Goal: Task Accomplishment & Management: Manage account settings

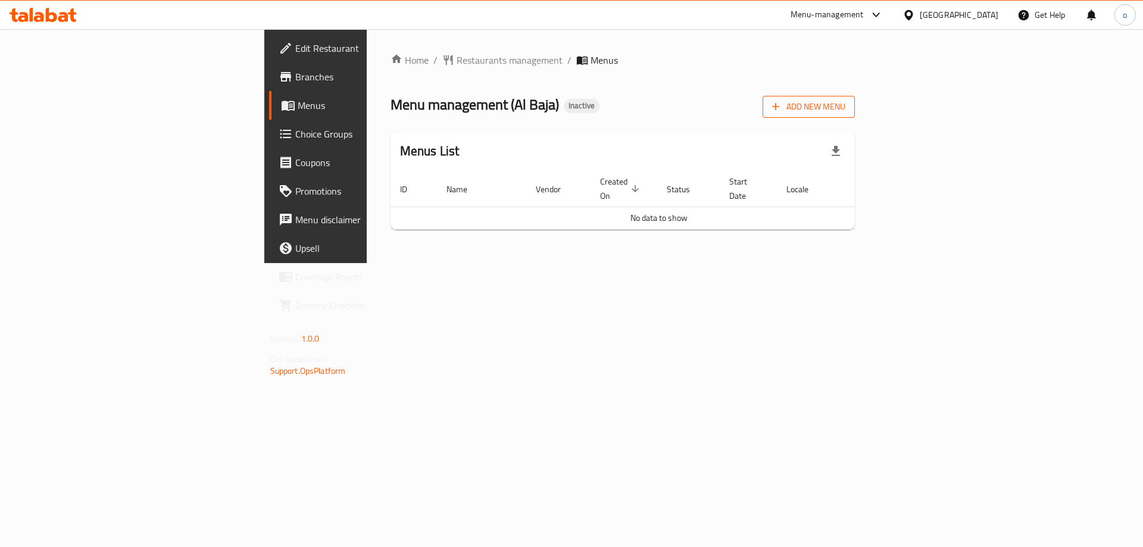
click at [845, 105] on span "Add New Menu" at bounding box center [808, 106] width 73 height 15
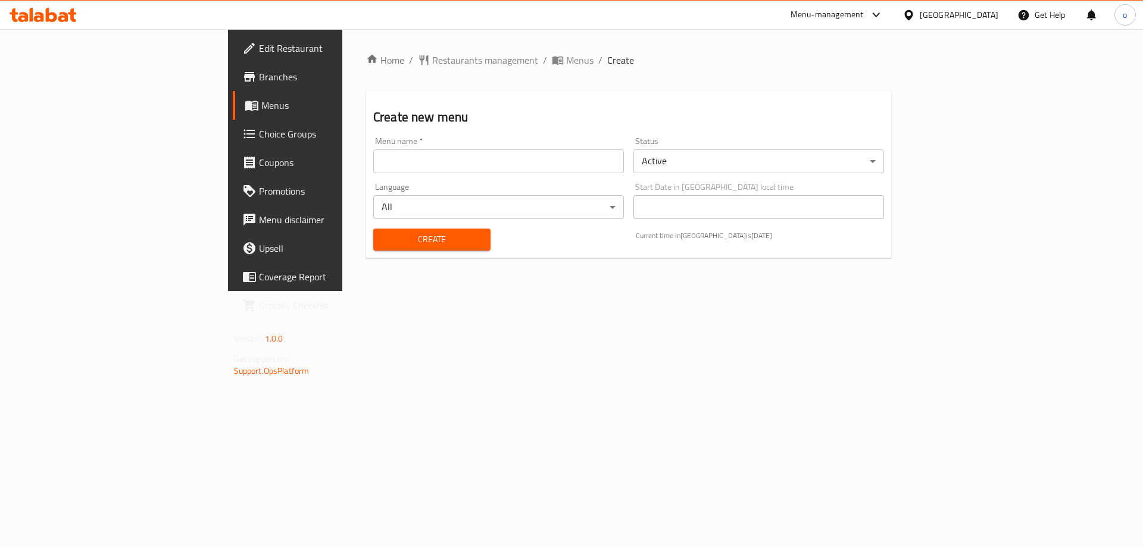
click at [503, 163] on input "text" at bounding box center [498, 161] width 251 height 24
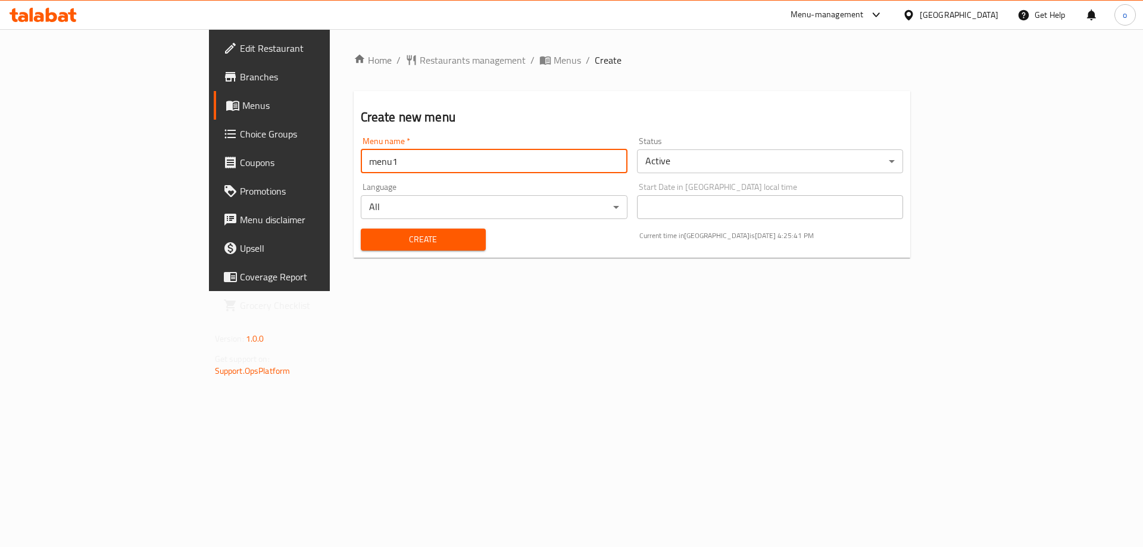
type input "menu1"
click at [370, 238] on span "Create" at bounding box center [423, 239] width 106 height 15
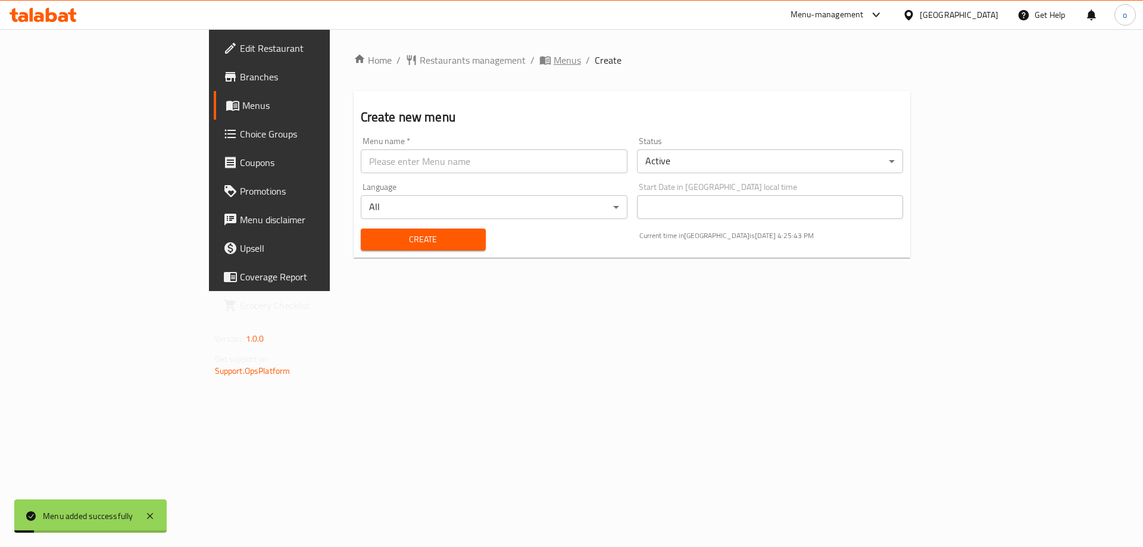
click at [539, 60] on icon "breadcrumb" at bounding box center [544, 61] width 11 height 8
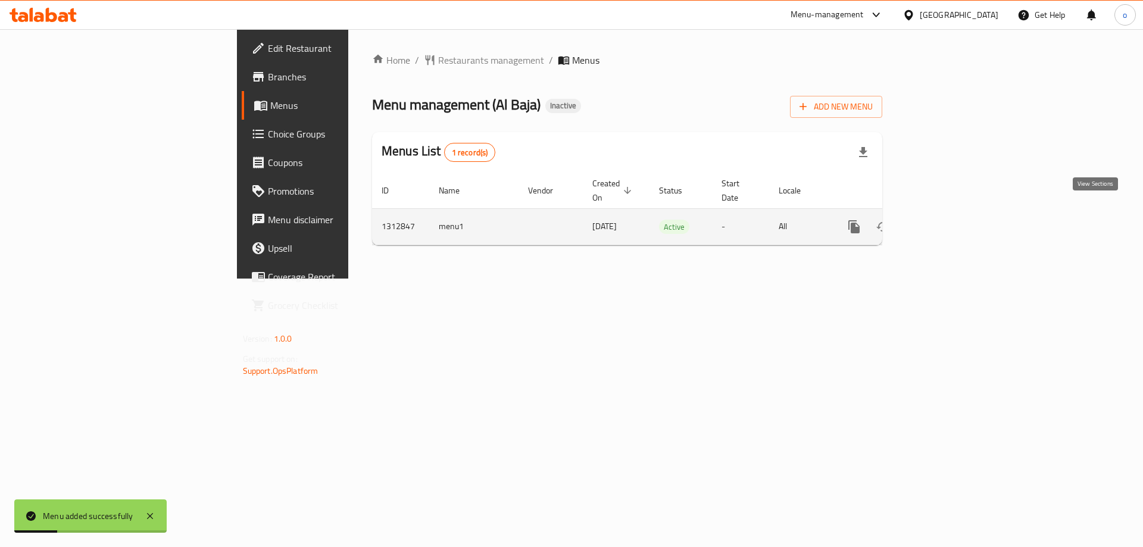
click at [947, 220] on icon "enhanced table" at bounding box center [940, 227] width 14 height 14
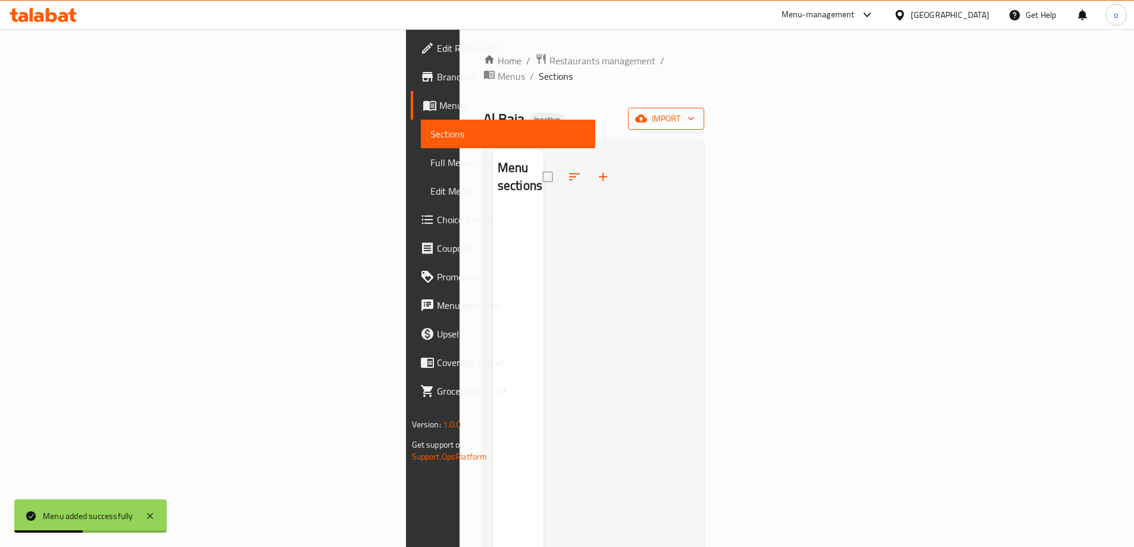
click at [697, 113] on icon "button" at bounding box center [691, 119] width 12 height 12
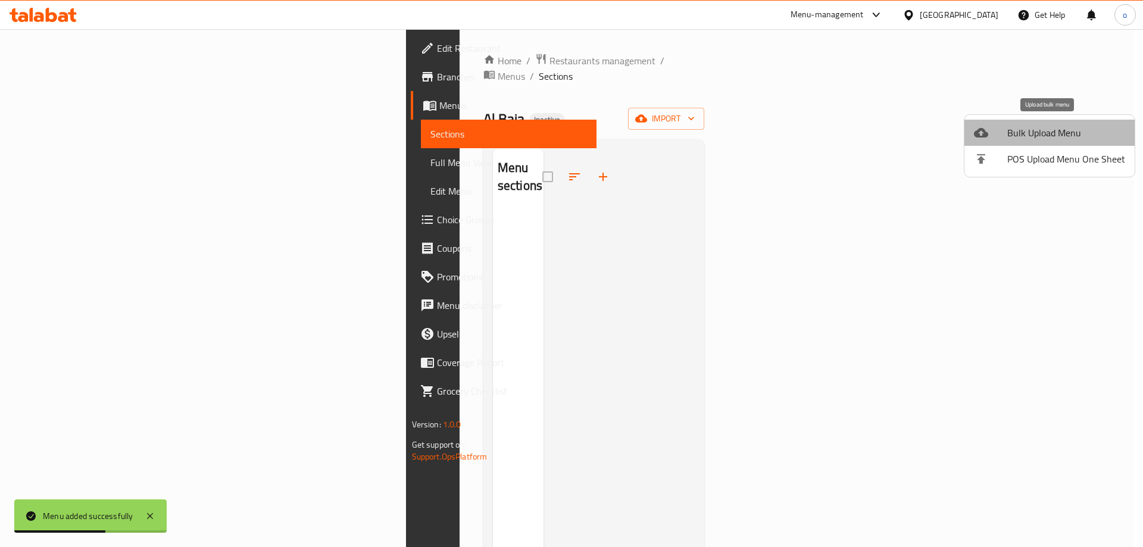
click at [1063, 130] on span "Bulk Upload Menu" at bounding box center [1066, 133] width 118 height 14
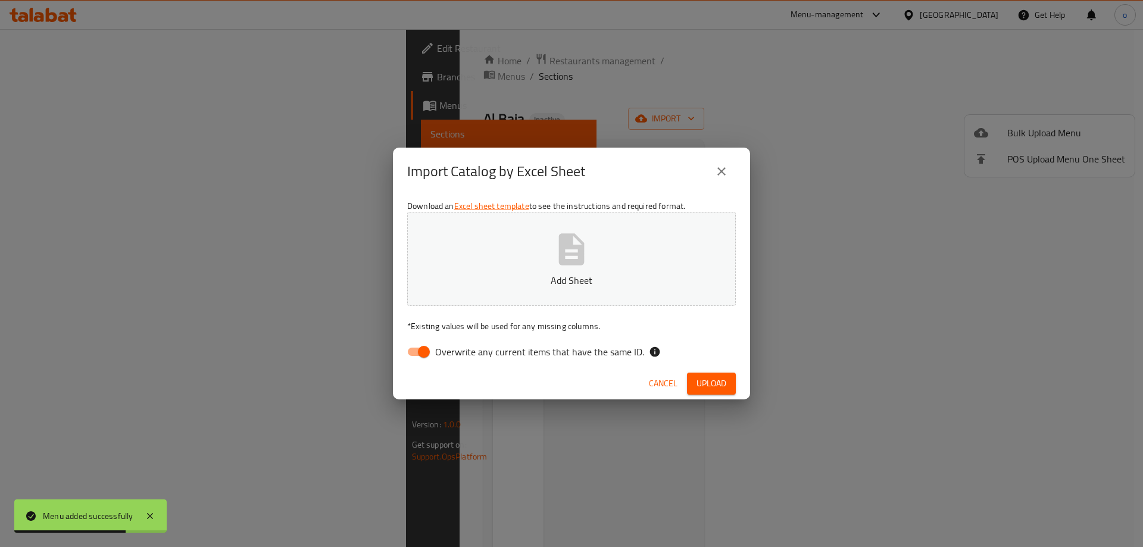
click at [427, 348] on input "Overwrite any current items that have the same ID." at bounding box center [424, 351] width 68 height 23
checkbox input "false"
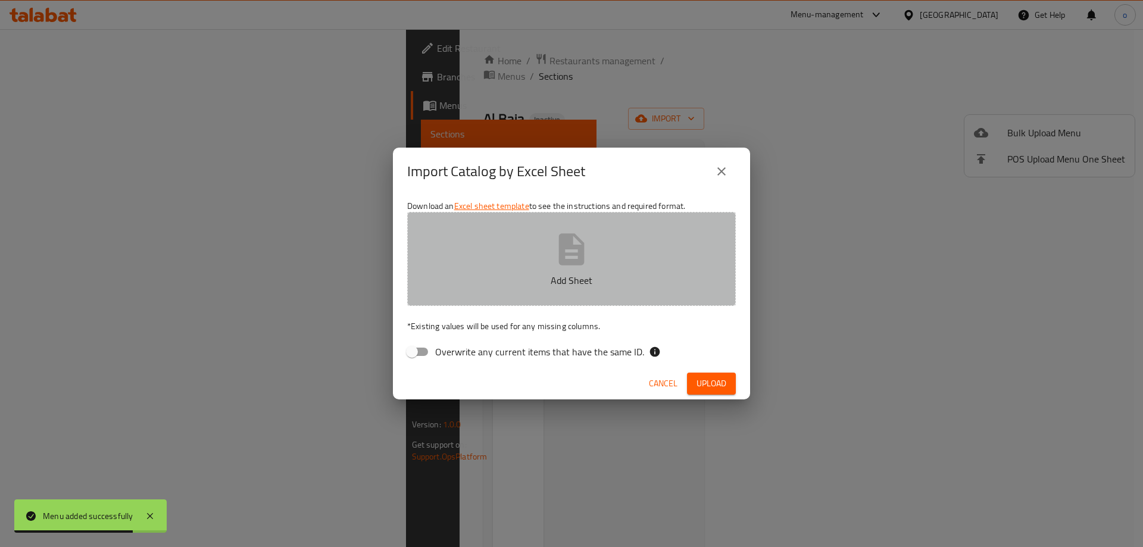
drag, startPoint x: 568, startPoint y: 271, endPoint x: 575, endPoint y: 271, distance: 6.6
click at [568, 270] on button "Add Sheet" at bounding box center [571, 259] width 329 height 94
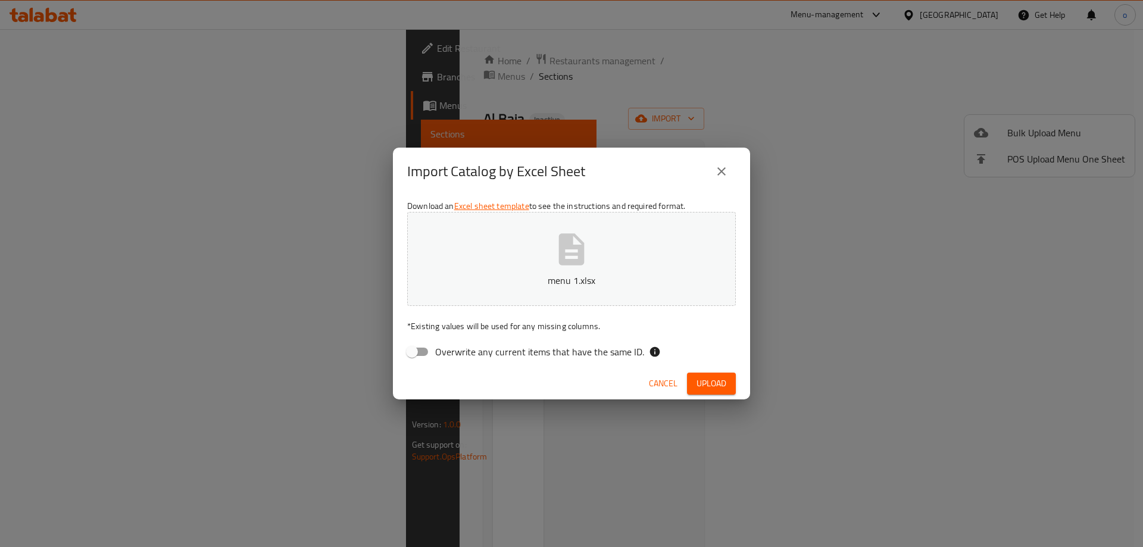
click at [715, 379] on span "Upload" at bounding box center [711, 383] width 30 height 15
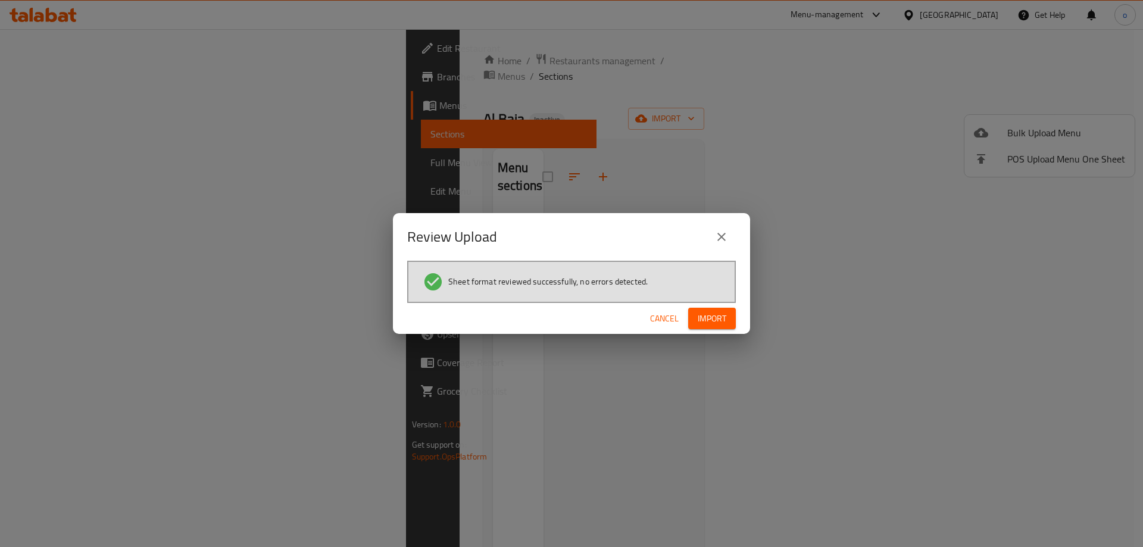
click at [727, 314] on button "Import" at bounding box center [712, 319] width 48 height 22
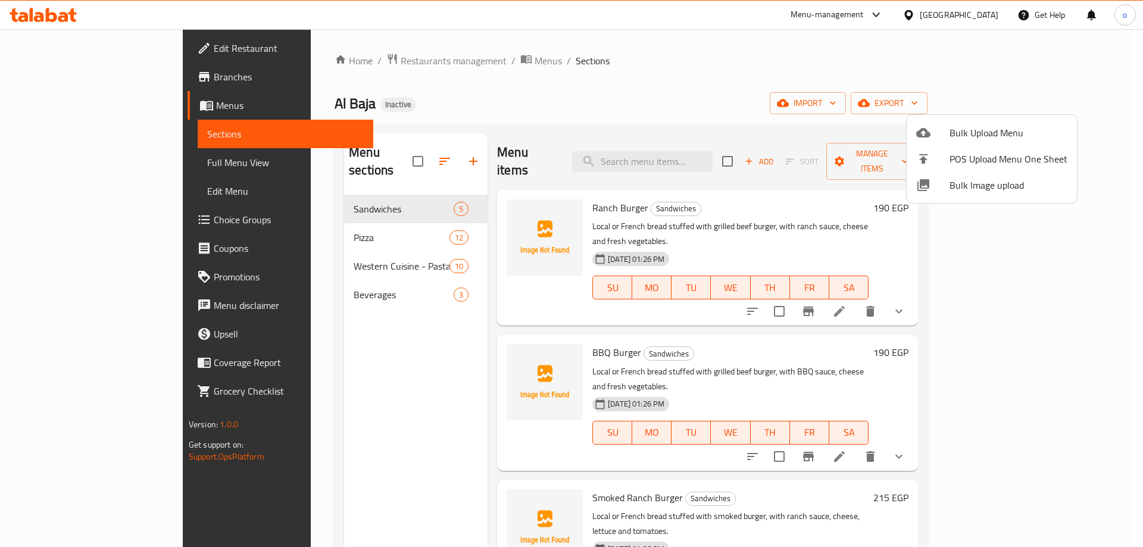
click at [1075, 408] on div at bounding box center [571, 273] width 1143 height 547
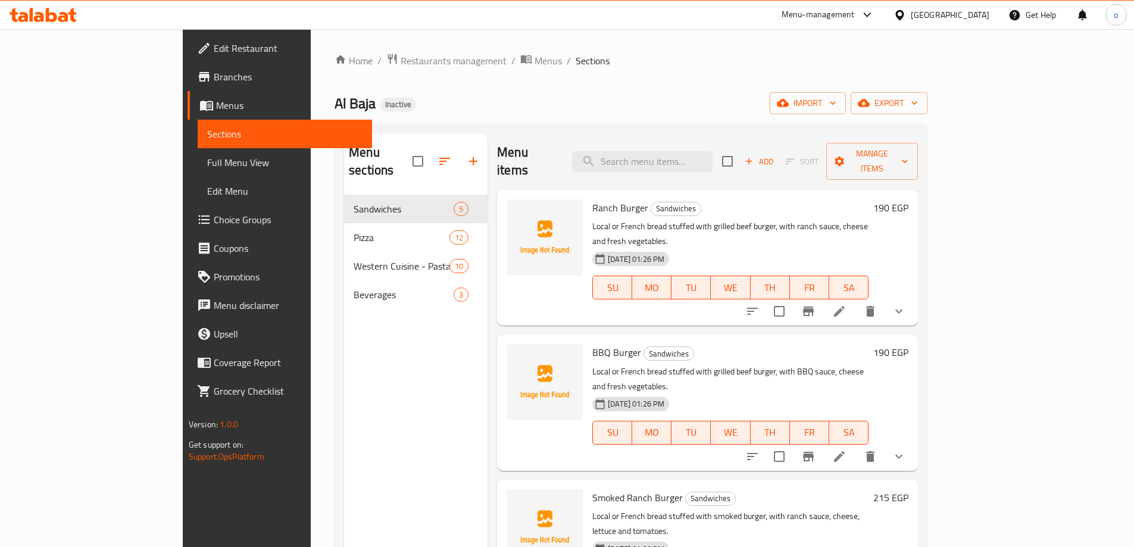
click at [873, 200] on div "Ranch Burger Sandwiches Local or French bread stuffed with grilled beef burger,…" at bounding box center [731, 258] width 286 height 126
click at [868, 219] on p "Local or French bread stuffed with grilled beef burger, with ranch sauce, chees…" at bounding box center [730, 234] width 276 height 30
click at [873, 199] on div "Ranch Burger Sandwiches Local or French bread stuffed with grilled beef burger,…" at bounding box center [731, 258] width 286 height 126
click at [846, 304] on icon at bounding box center [839, 311] width 14 height 14
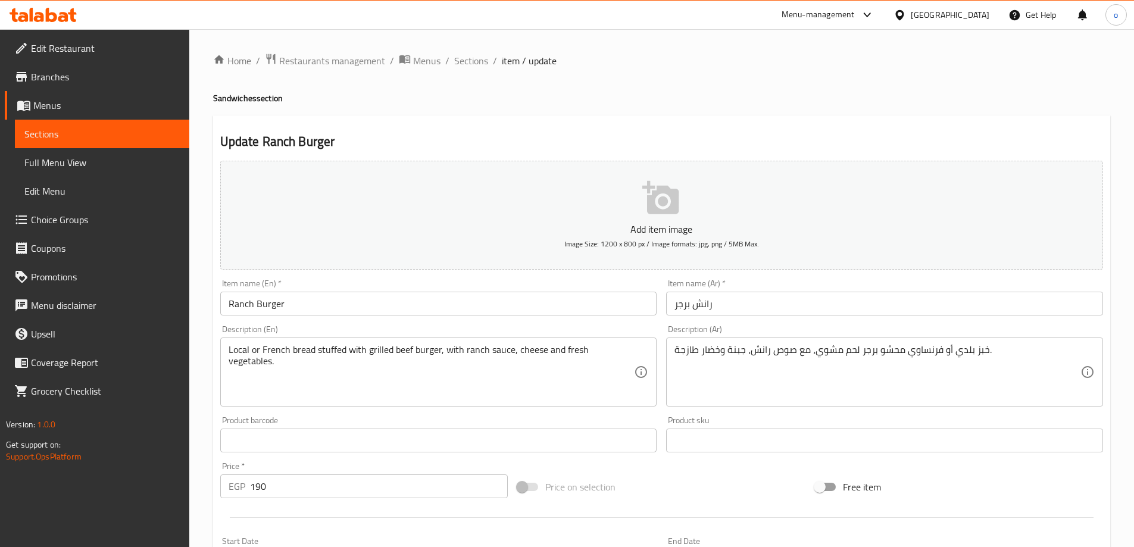
click at [62, 165] on span "Full Menu View" at bounding box center [101, 162] width 155 height 14
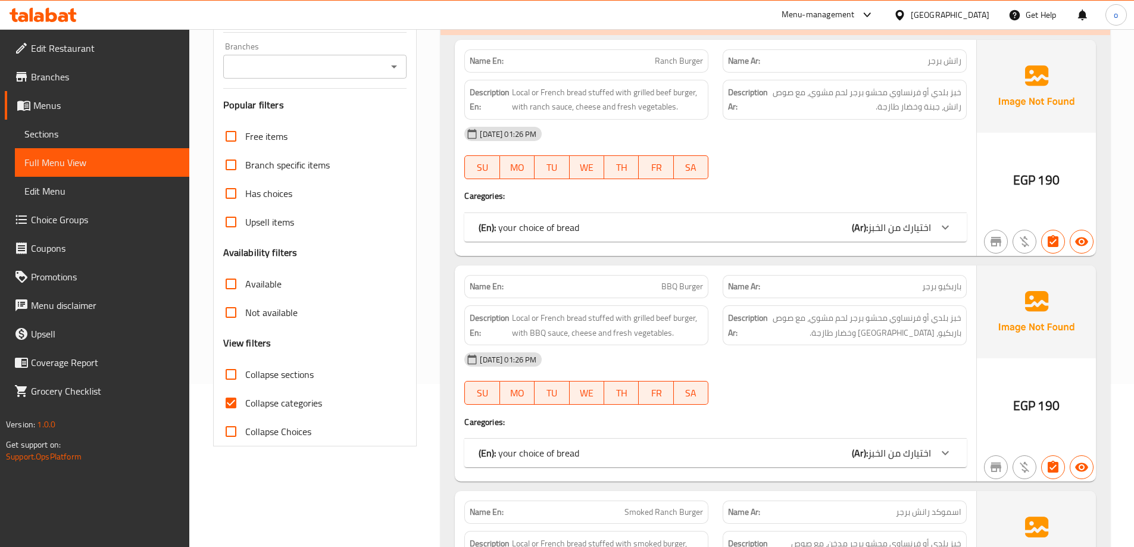
scroll to position [179, 0]
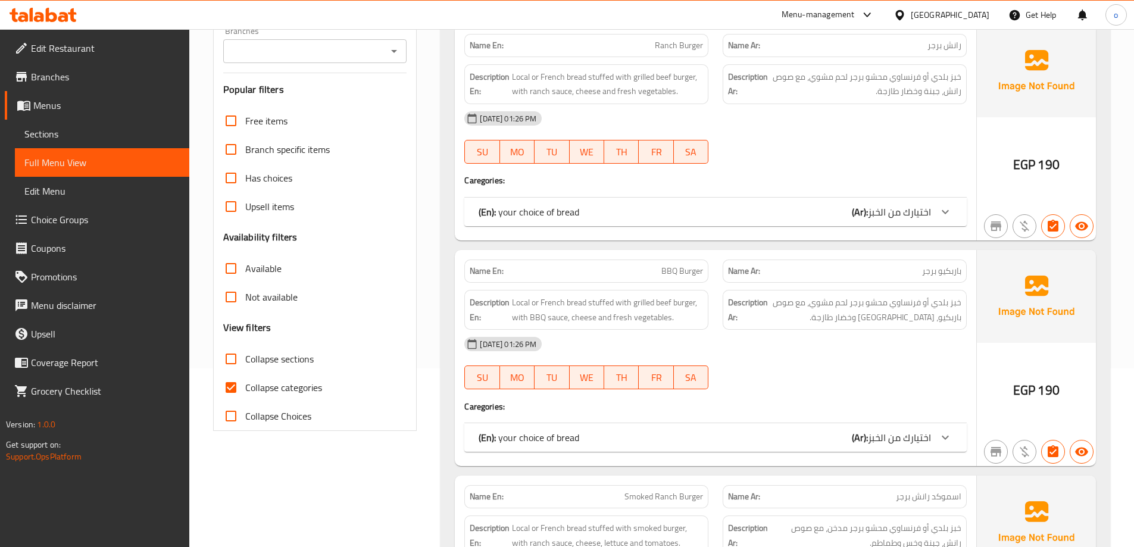
click at [228, 382] on input "Collapse categories" at bounding box center [231, 387] width 29 height 29
checkbox input "false"
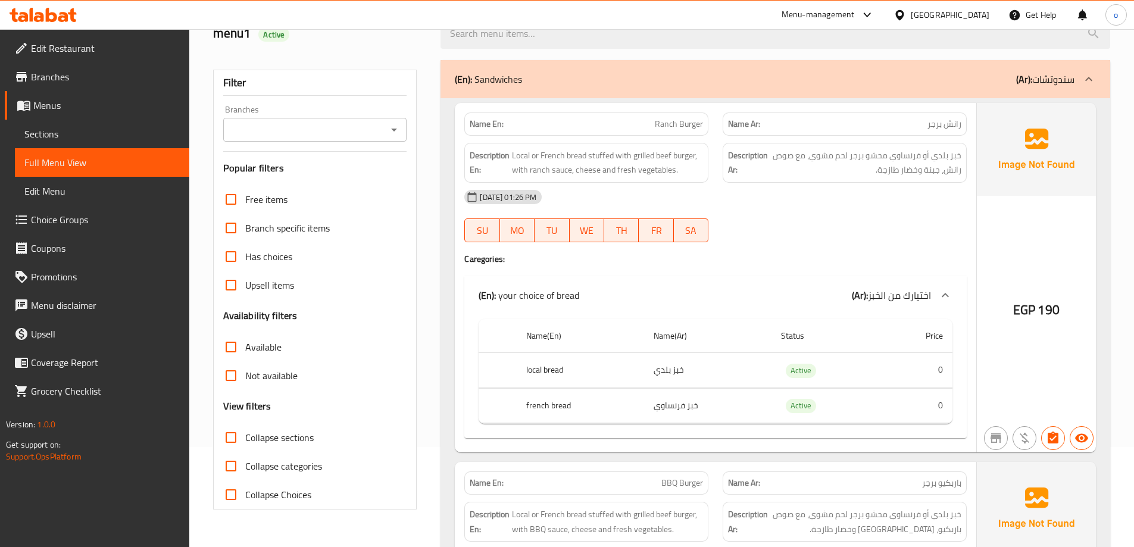
scroll to position [50, 0]
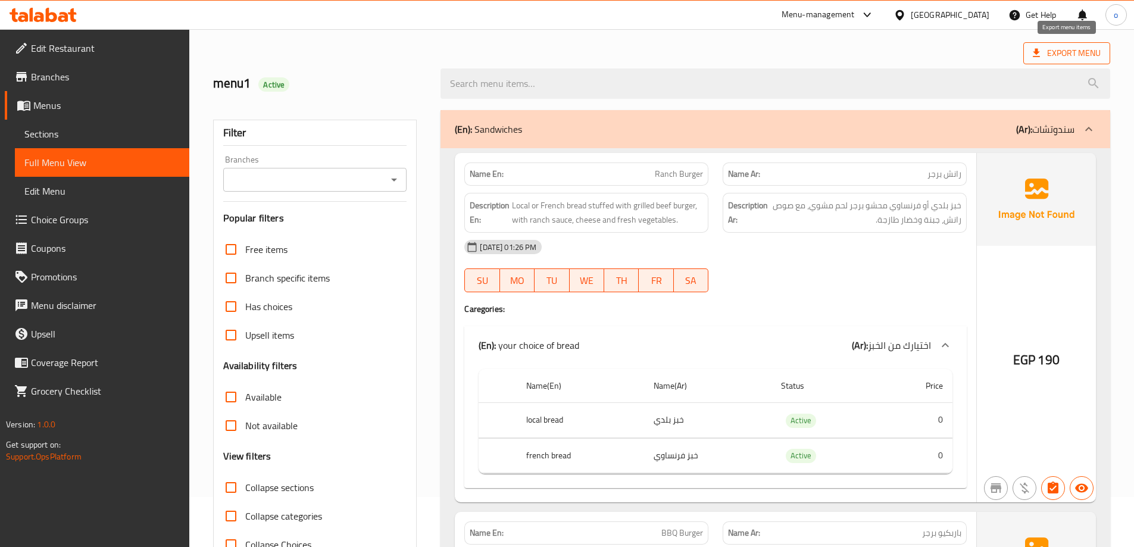
click at [1083, 52] on span "Export Menu" at bounding box center [1067, 53] width 68 height 15
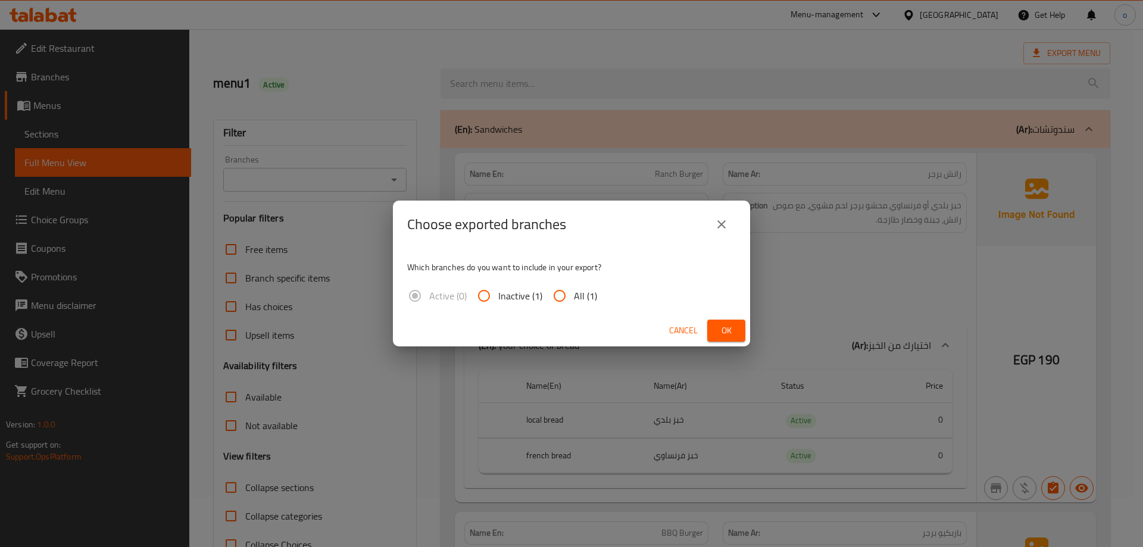
click at [723, 221] on icon "close" at bounding box center [721, 224] width 14 height 14
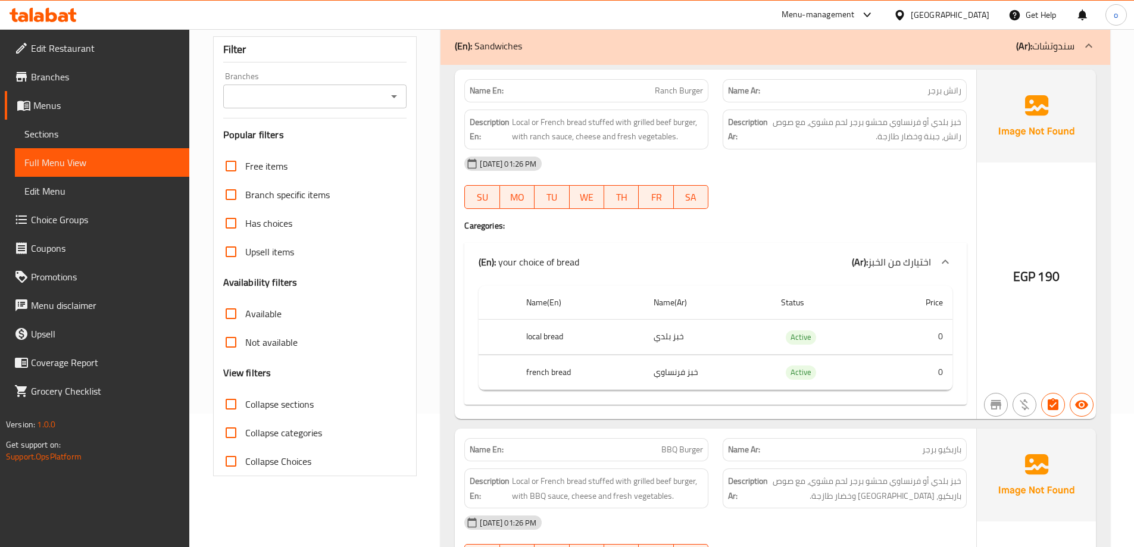
scroll to position [179, 0]
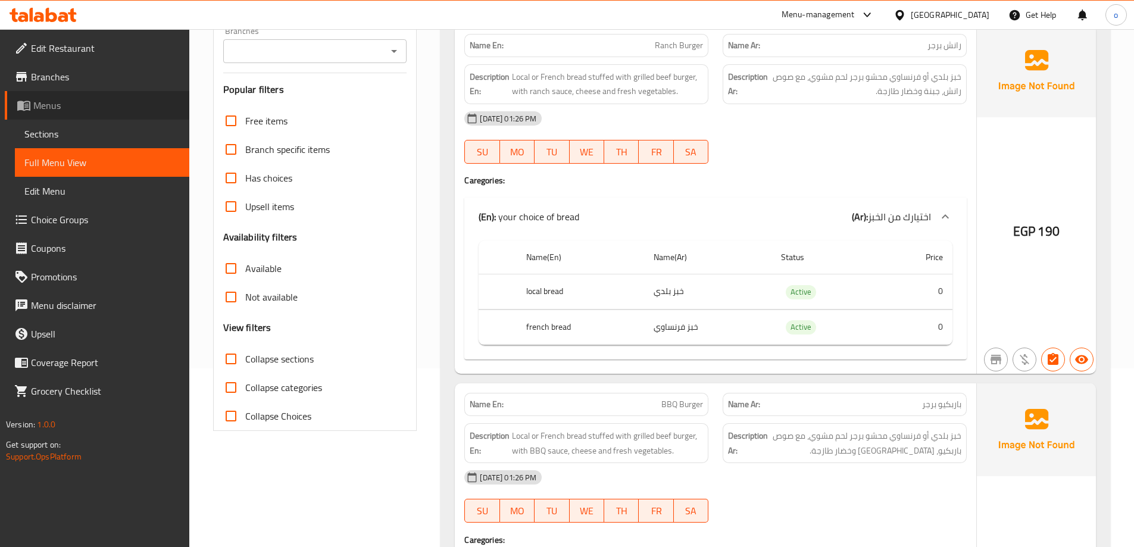
click at [90, 112] on span "Menus" at bounding box center [106, 105] width 146 height 14
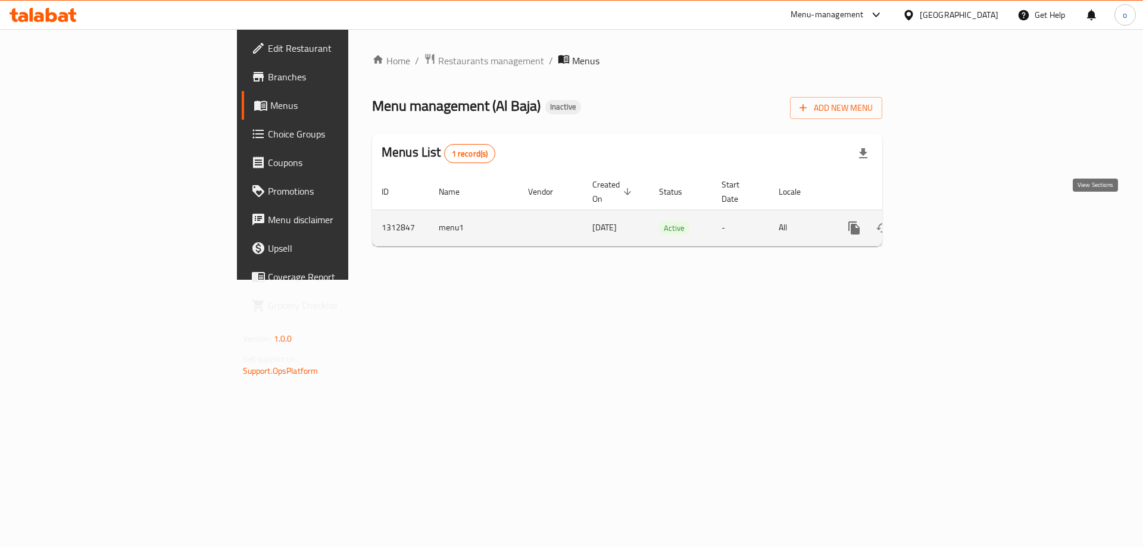
click at [947, 221] on icon "enhanced table" at bounding box center [940, 228] width 14 height 14
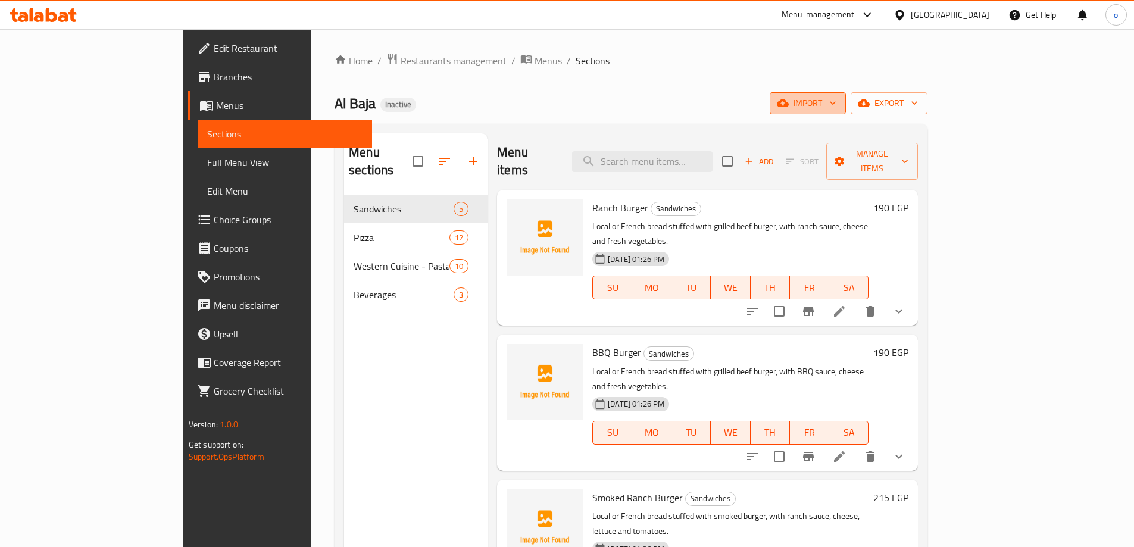
click at [836, 104] on span "import" at bounding box center [807, 103] width 57 height 15
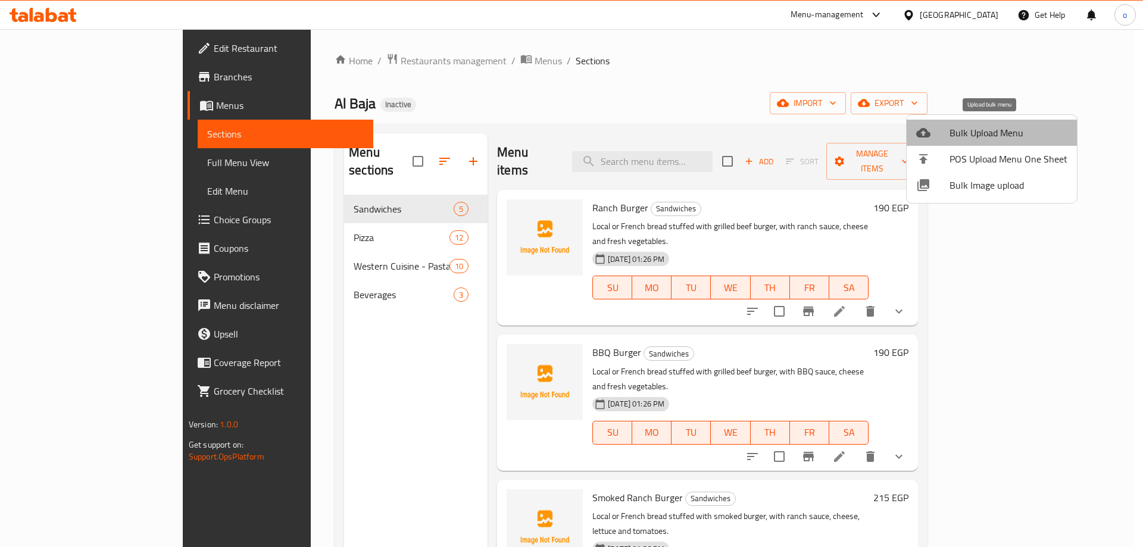
click at [1033, 132] on span "Bulk Upload Menu" at bounding box center [1008, 133] width 118 height 14
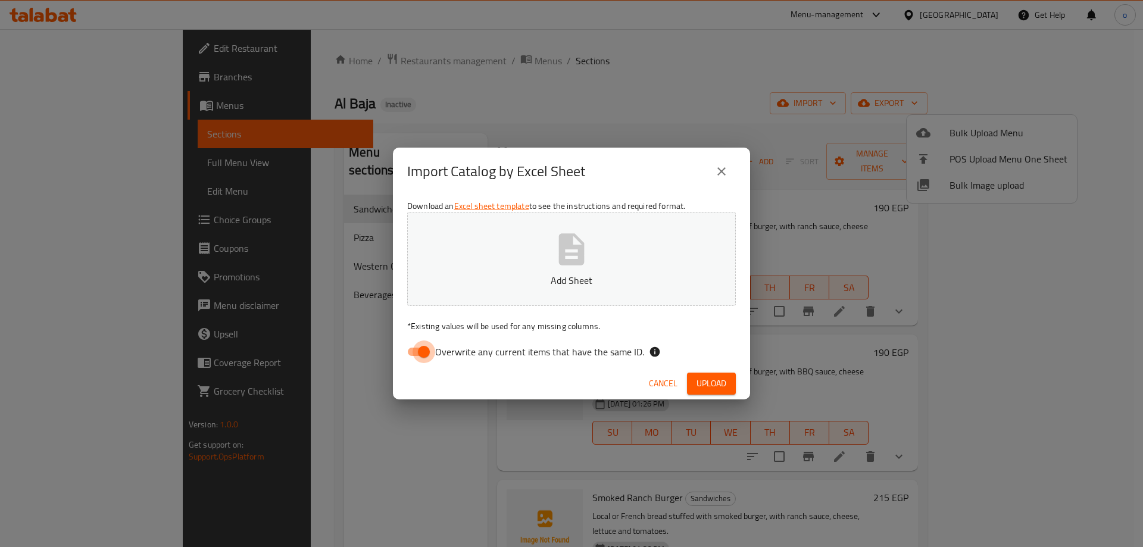
click at [414, 348] on input "Overwrite any current items that have the same ID." at bounding box center [424, 351] width 68 height 23
checkbox input "false"
click at [554, 273] on p "Add Sheet" at bounding box center [572, 280] width 292 height 14
click at [719, 382] on span "Upload" at bounding box center [711, 383] width 30 height 15
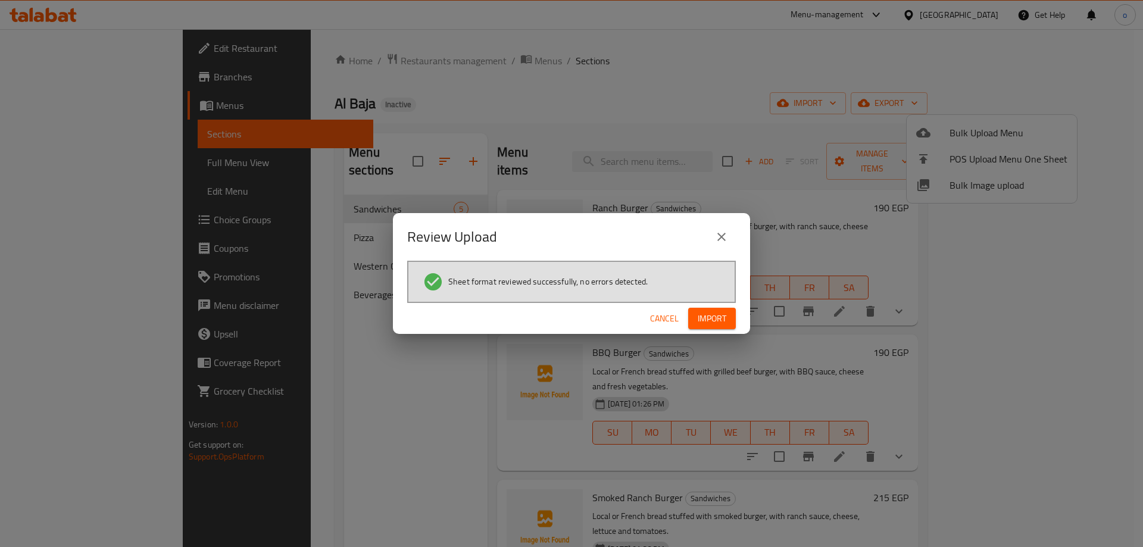
click at [700, 315] on span "Import" at bounding box center [712, 318] width 29 height 15
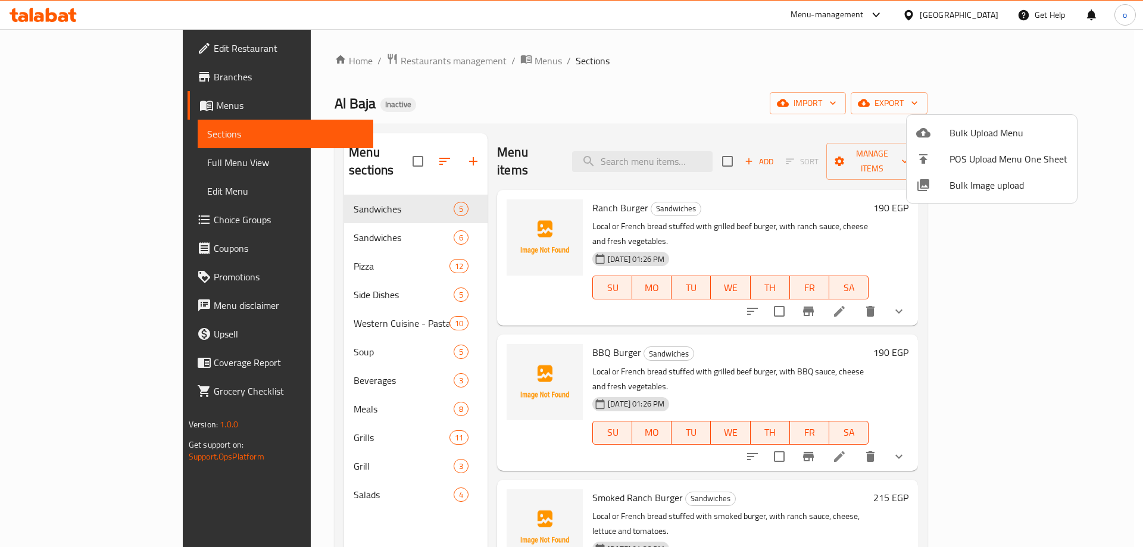
click at [389, 192] on div at bounding box center [571, 273] width 1143 height 547
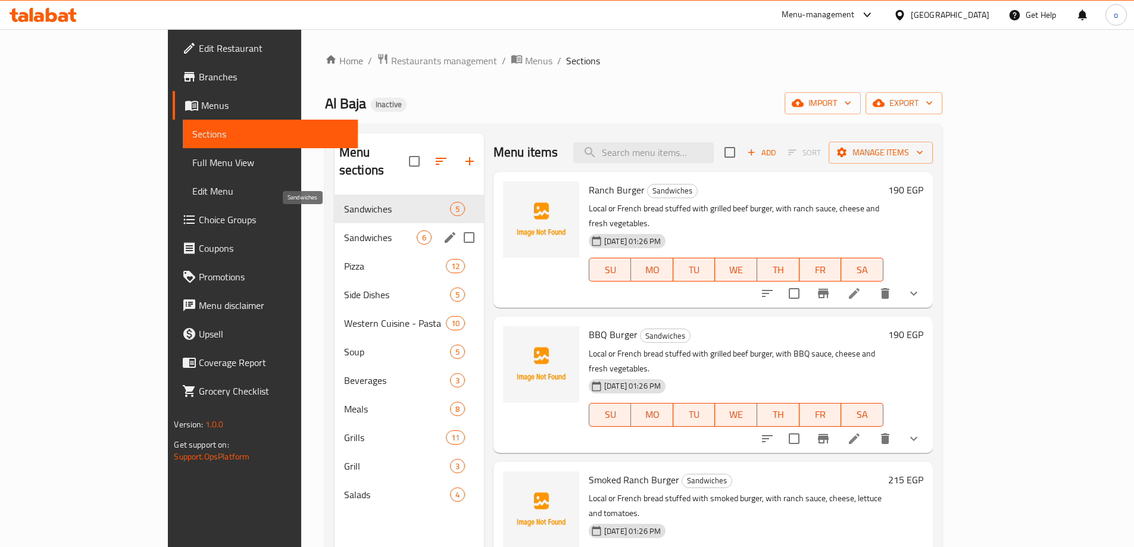
click at [348, 230] on span "Sandwiches" at bounding box center [380, 237] width 73 height 14
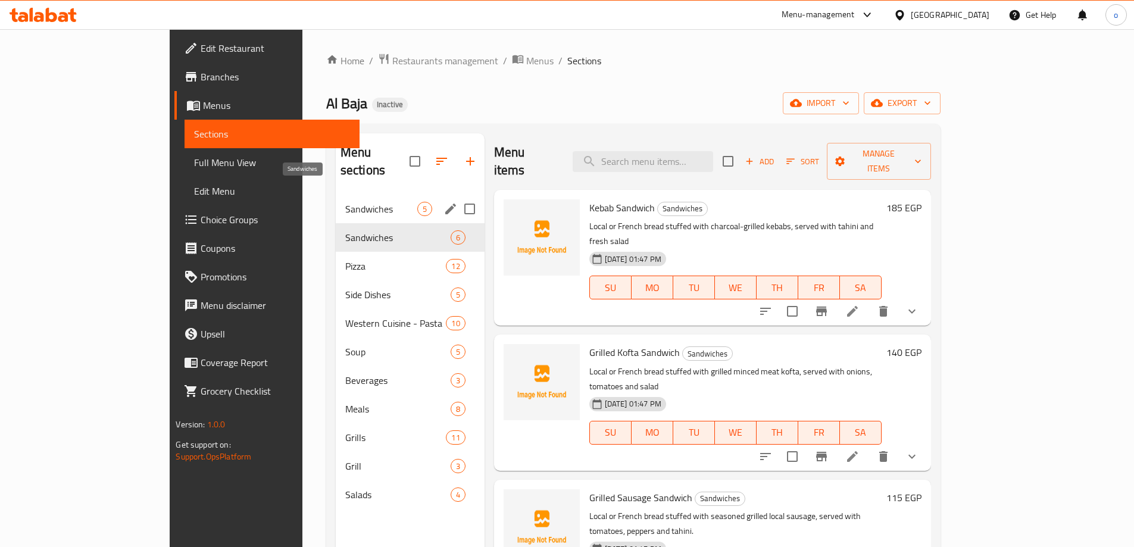
click at [345, 202] on span "Sandwiches" at bounding box center [381, 209] width 72 height 14
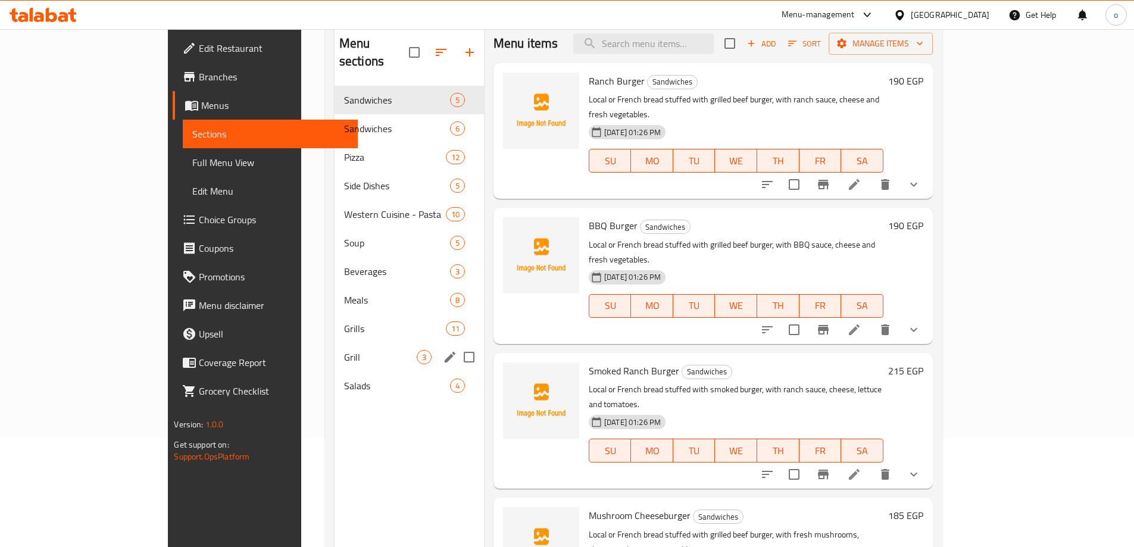
scroll to position [119, 0]
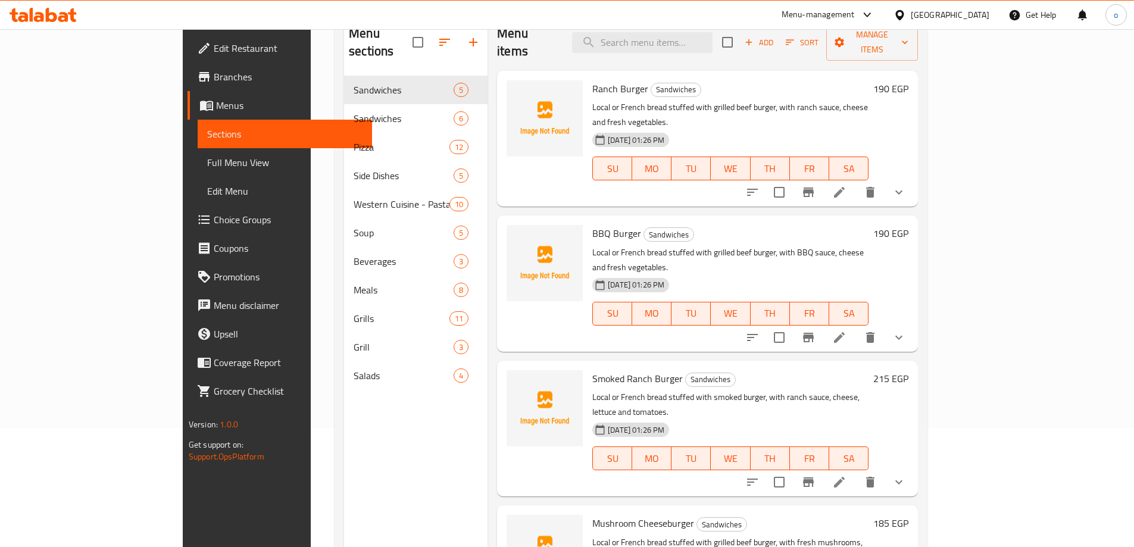
click at [207, 161] on span "Full Menu View" at bounding box center [284, 162] width 155 height 14
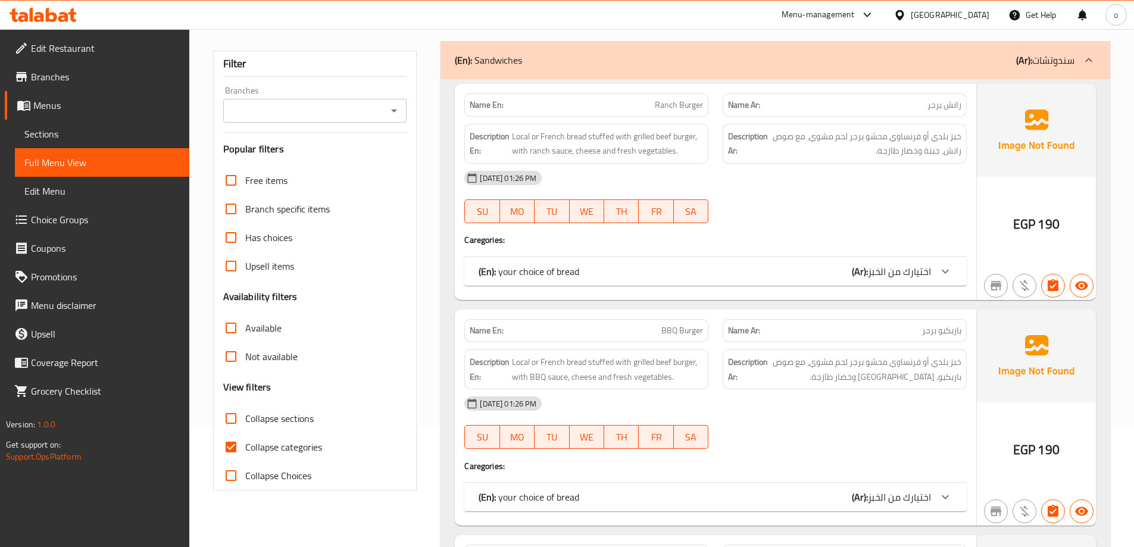
click at [232, 444] on input "Collapse categories" at bounding box center [231, 447] width 29 height 29
checkbox input "false"
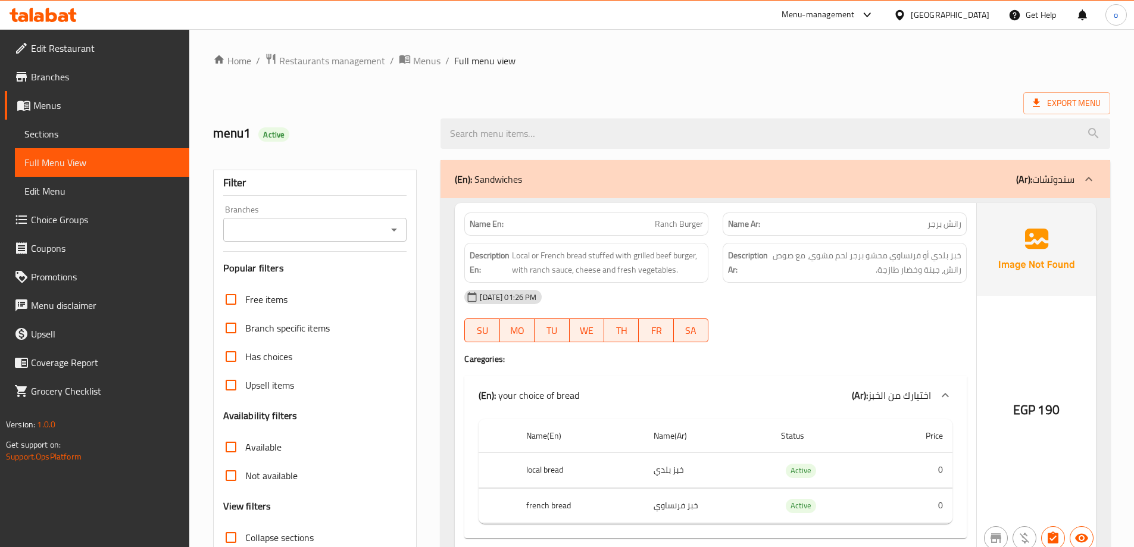
click at [842, 62] on ol "Home / Restaurants management / Menus / Full menu view" at bounding box center [661, 60] width 897 height 15
click at [700, 15] on div "Menu-management [GEOGRAPHIC_DATA] Get Help o" at bounding box center [567, 15] width 1134 height 29
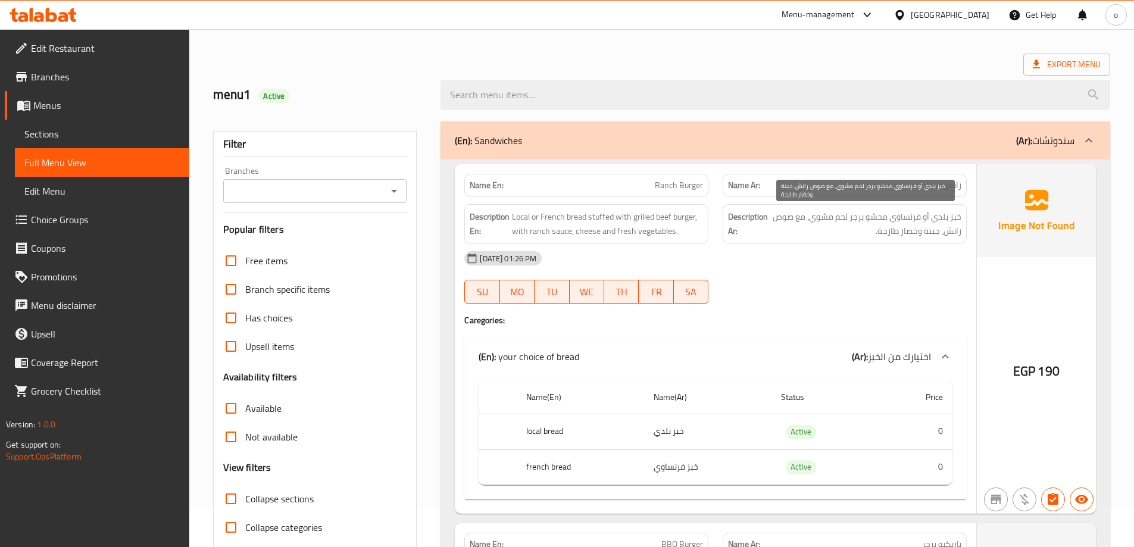
scroll to position [60, 0]
